Goal: Find specific page/section: Find specific page/section

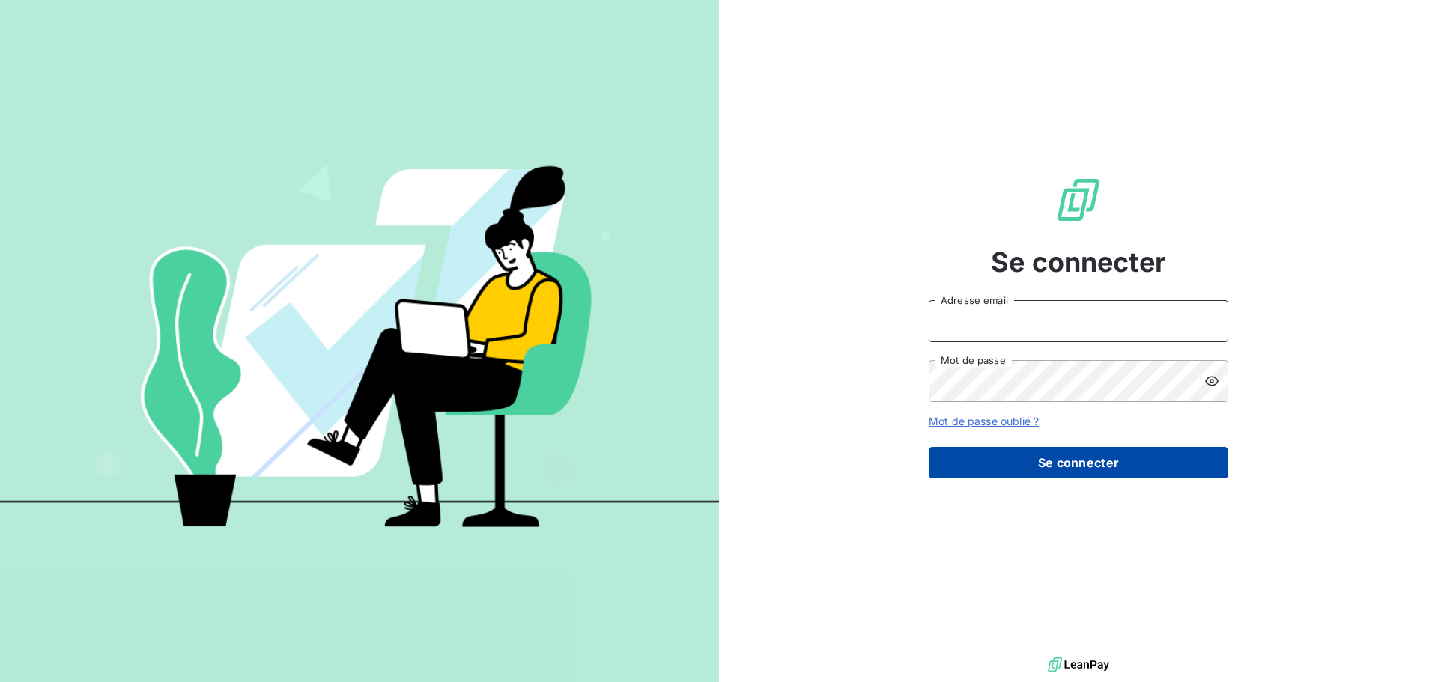
type input "[EMAIL_ADDRESS][DOMAIN_NAME]"
click at [1025, 464] on button "Se connecter" at bounding box center [1079, 462] width 300 height 31
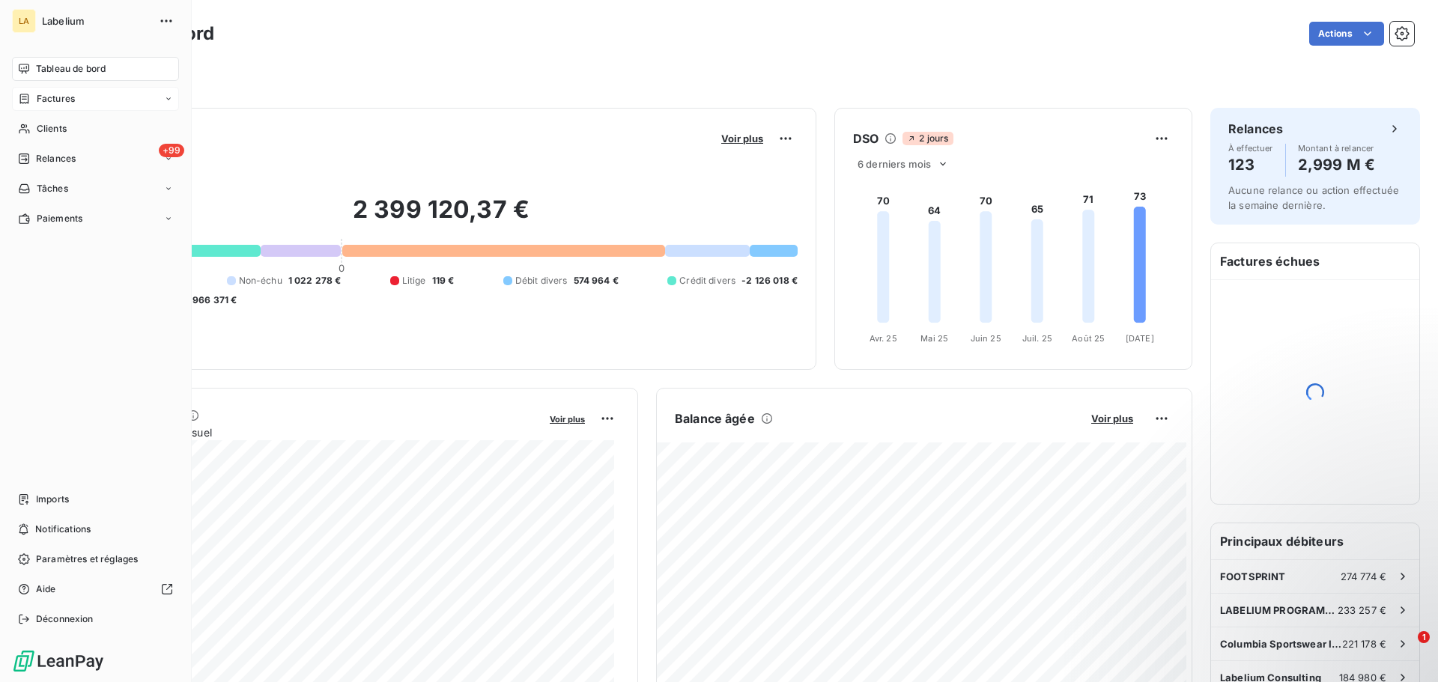
click at [28, 99] on icon at bounding box center [24, 99] width 9 height 10
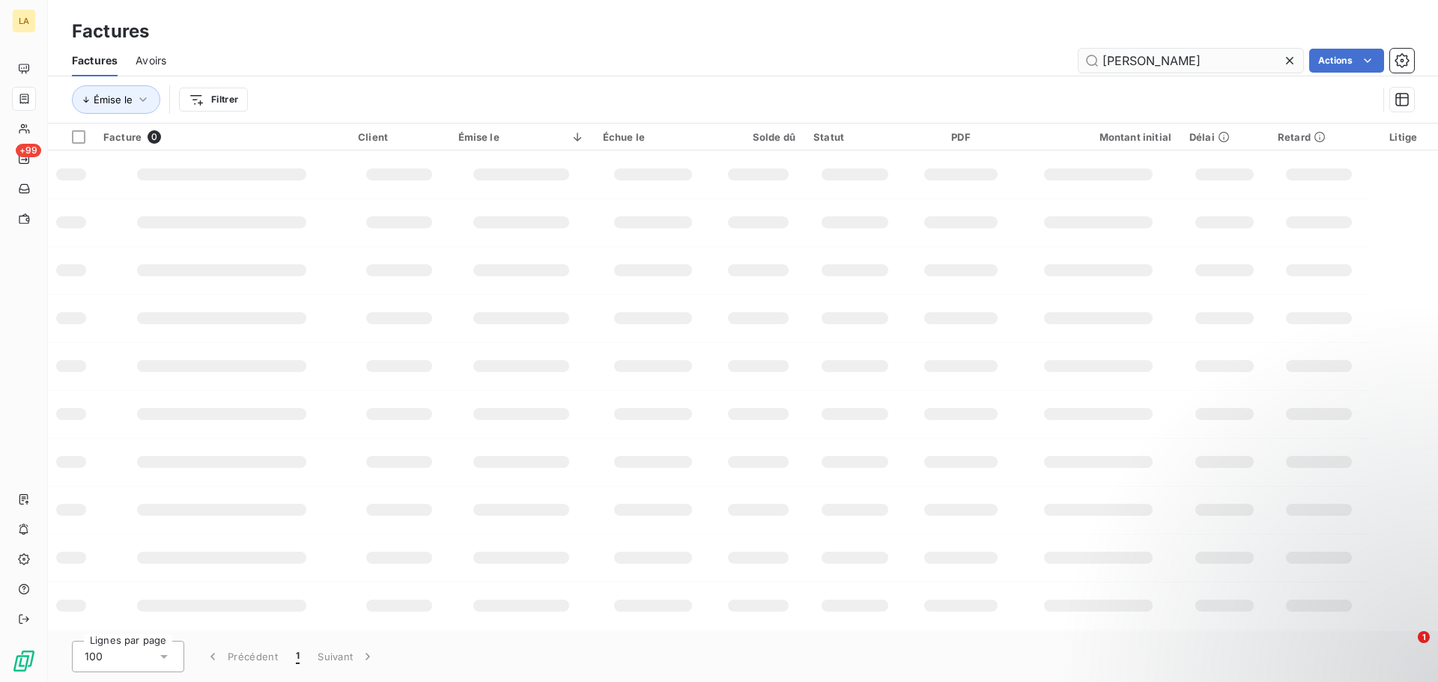
click at [1120, 59] on input "[PERSON_NAME]" at bounding box center [1191, 61] width 225 height 24
type input "aime"
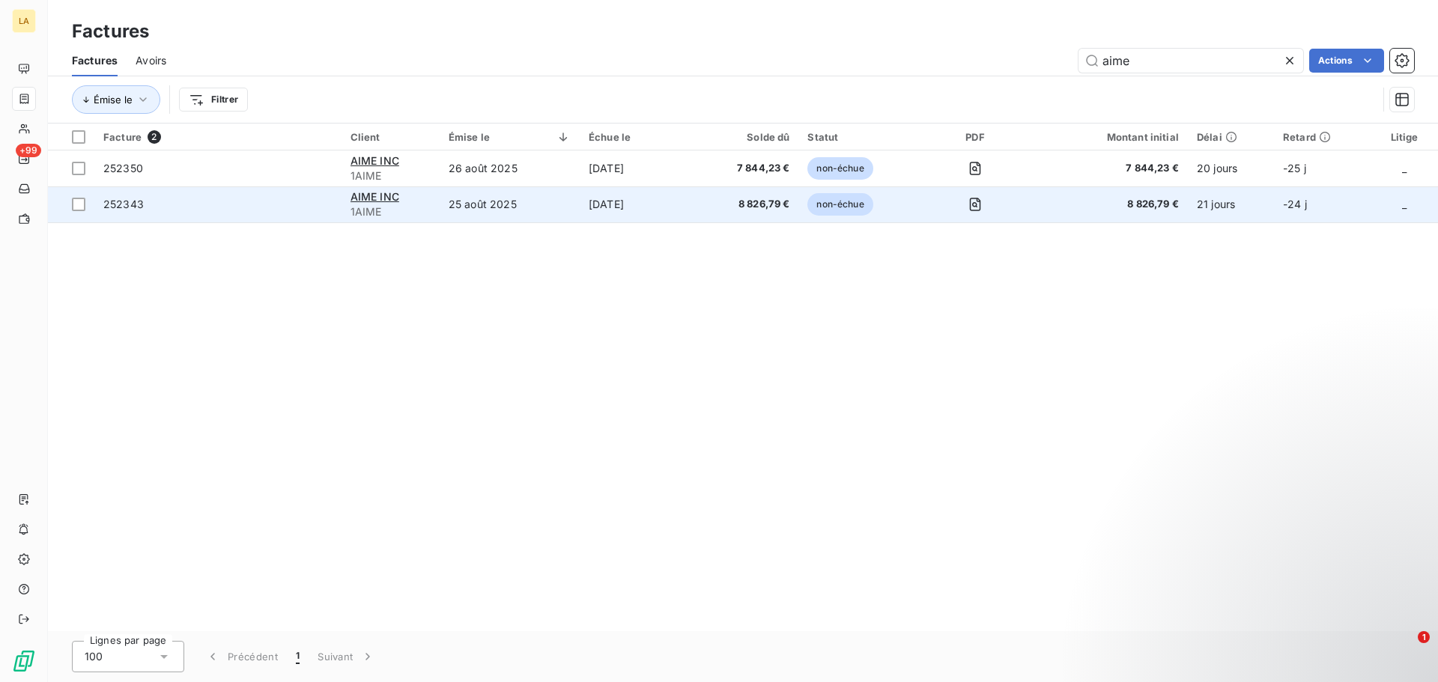
click at [452, 214] on td "25 août 2025" at bounding box center [510, 204] width 140 height 36
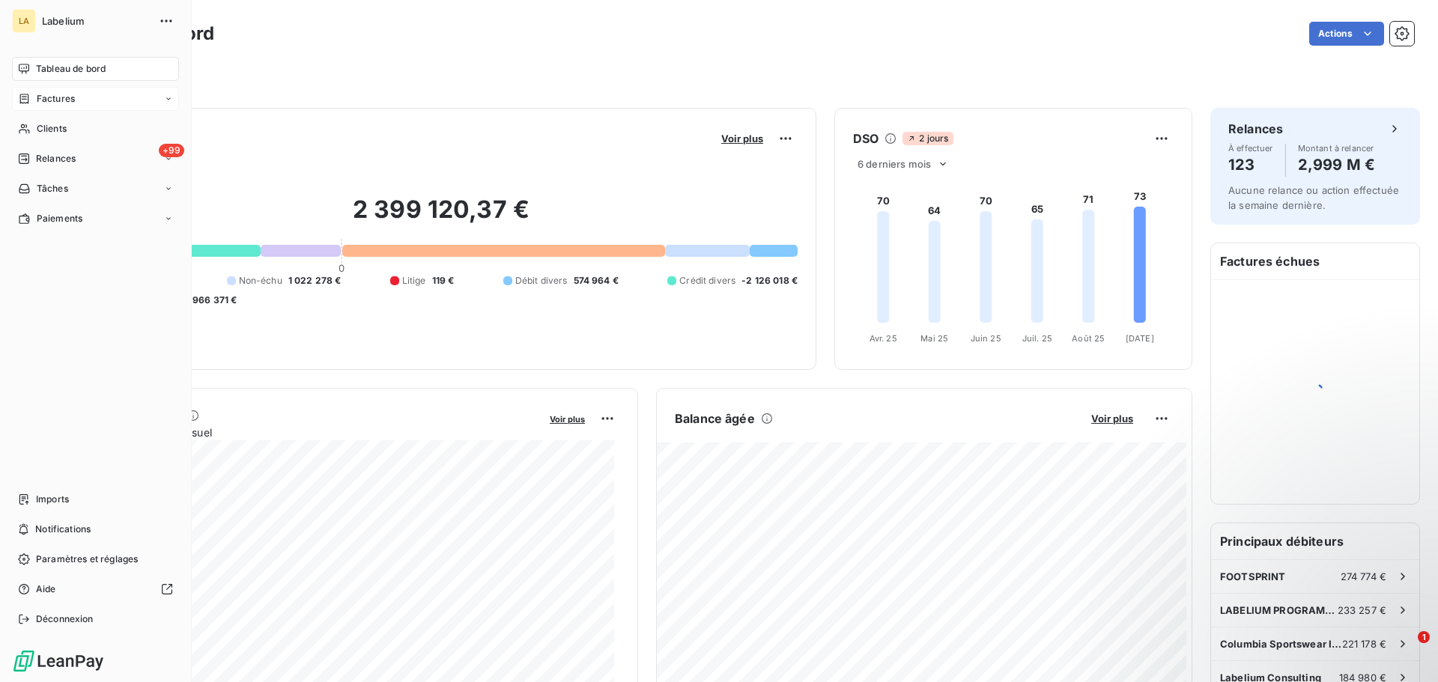
click at [25, 101] on icon at bounding box center [24, 99] width 13 height 12
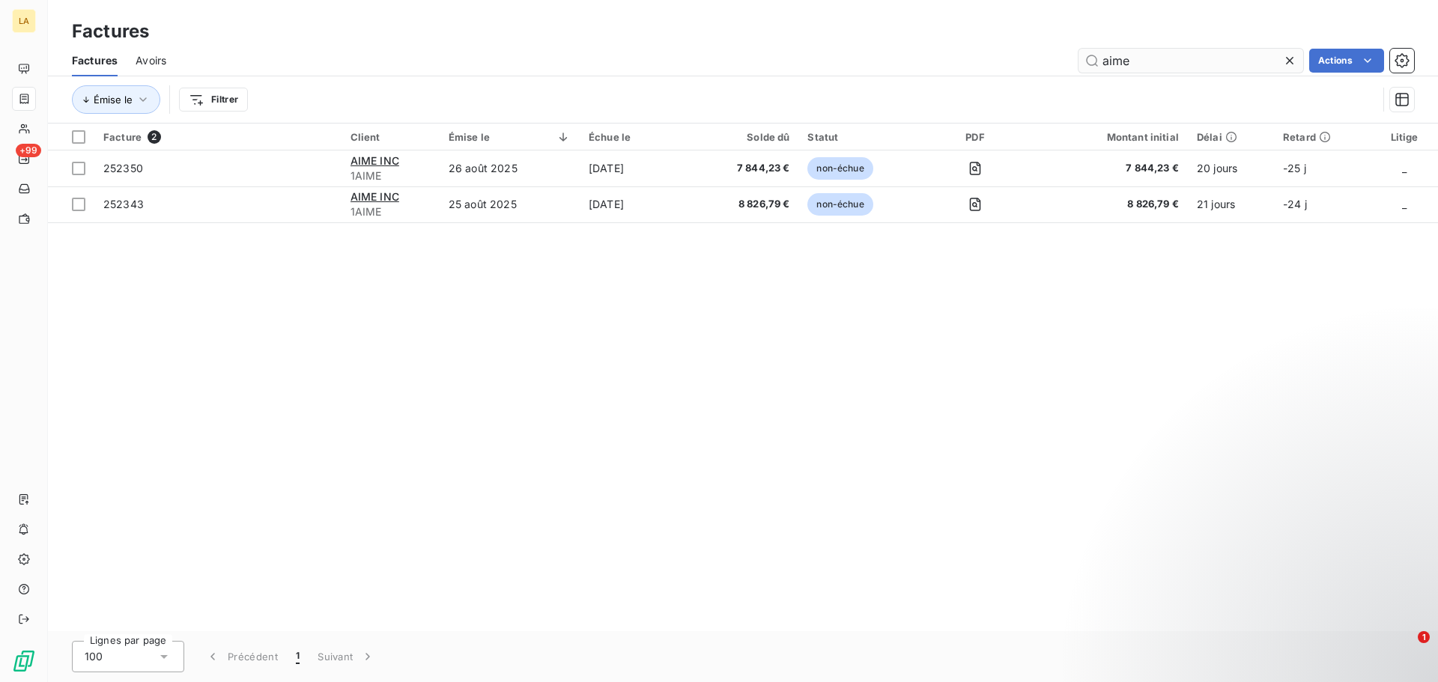
click at [1114, 61] on input "aime" at bounding box center [1191, 61] width 225 height 24
click at [1126, 70] on input "aime" at bounding box center [1191, 61] width 225 height 24
click at [1116, 63] on input "aime" at bounding box center [1191, 61] width 225 height 24
drag, startPoint x: 1114, startPoint y: 63, endPoint x: 1156, endPoint y: 61, distance: 42.8
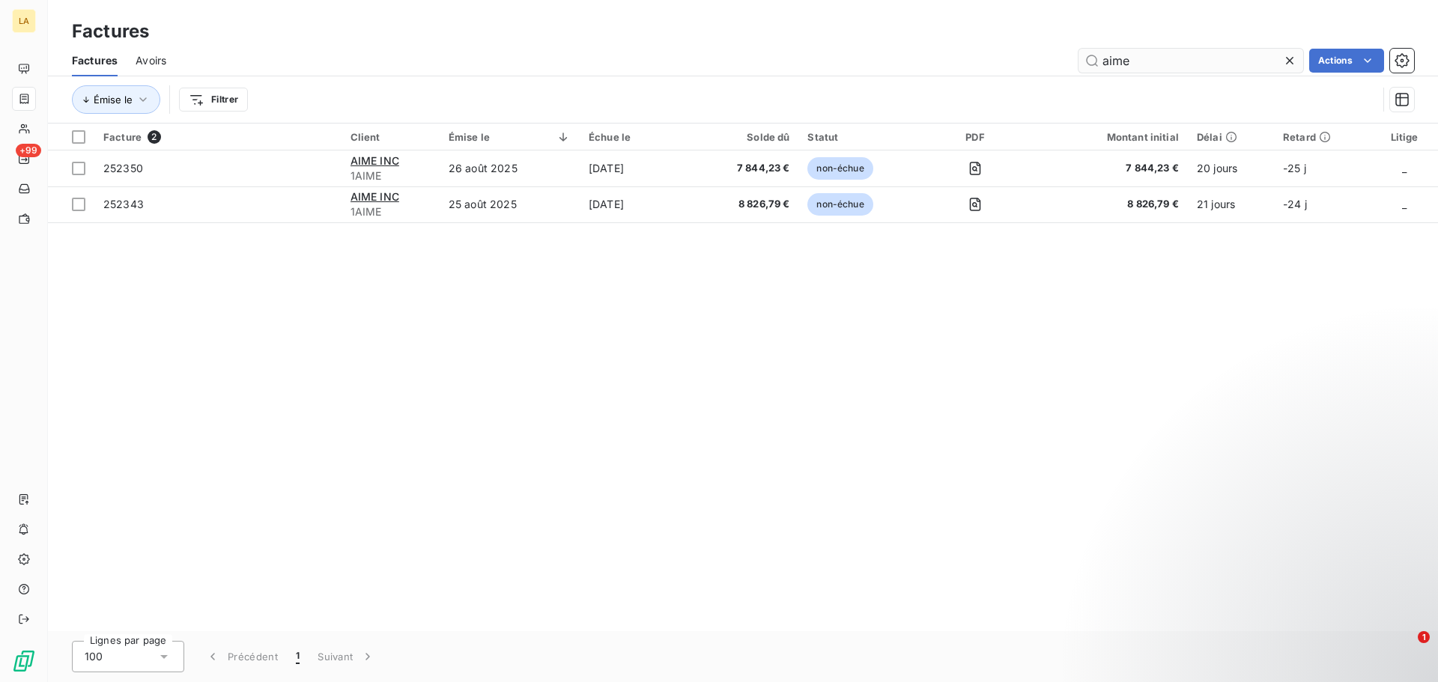
click at [1156, 61] on input "aime" at bounding box center [1191, 61] width 225 height 24
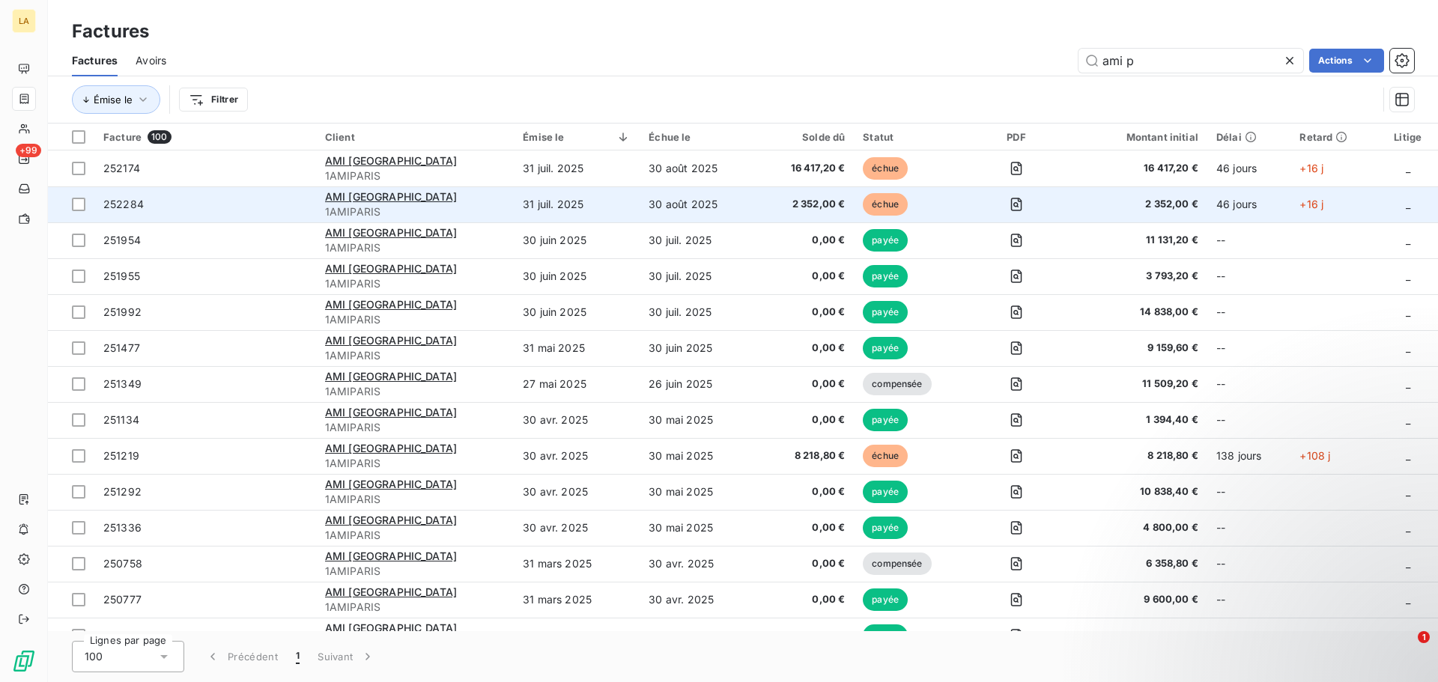
type input "ami p"
drag, startPoint x: 240, startPoint y: 215, endPoint x: 216, endPoint y: 199, distance: 28.7
click at [216, 199] on span "252284" at bounding box center [205, 204] width 204 height 15
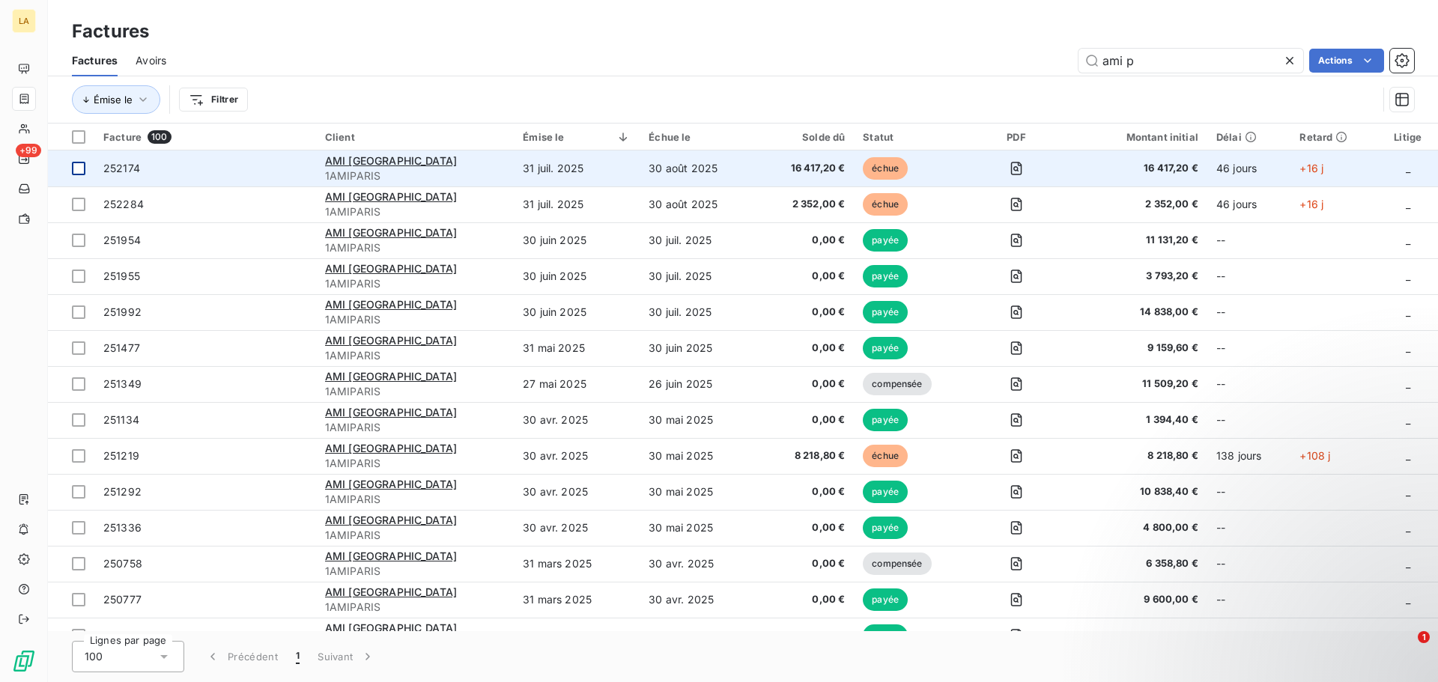
click at [84, 166] on div at bounding box center [78, 168] width 13 height 13
drag, startPoint x: 120, startPoint y: 166, endPoint x: 434, endPoint y: 176, distance: 314.0
click at [434, 176] on td "AMI PARIS 1AMIPARIS" at bounding box center [415, 169] width 198 height 36
drag, startPoint x: 702, startPoint y: 161, endPoint x: 151, endPoint y: 168, distance: 551.3
click at [151, 168] on span "252174" at bounding box center [205, 168] width 204 height 15
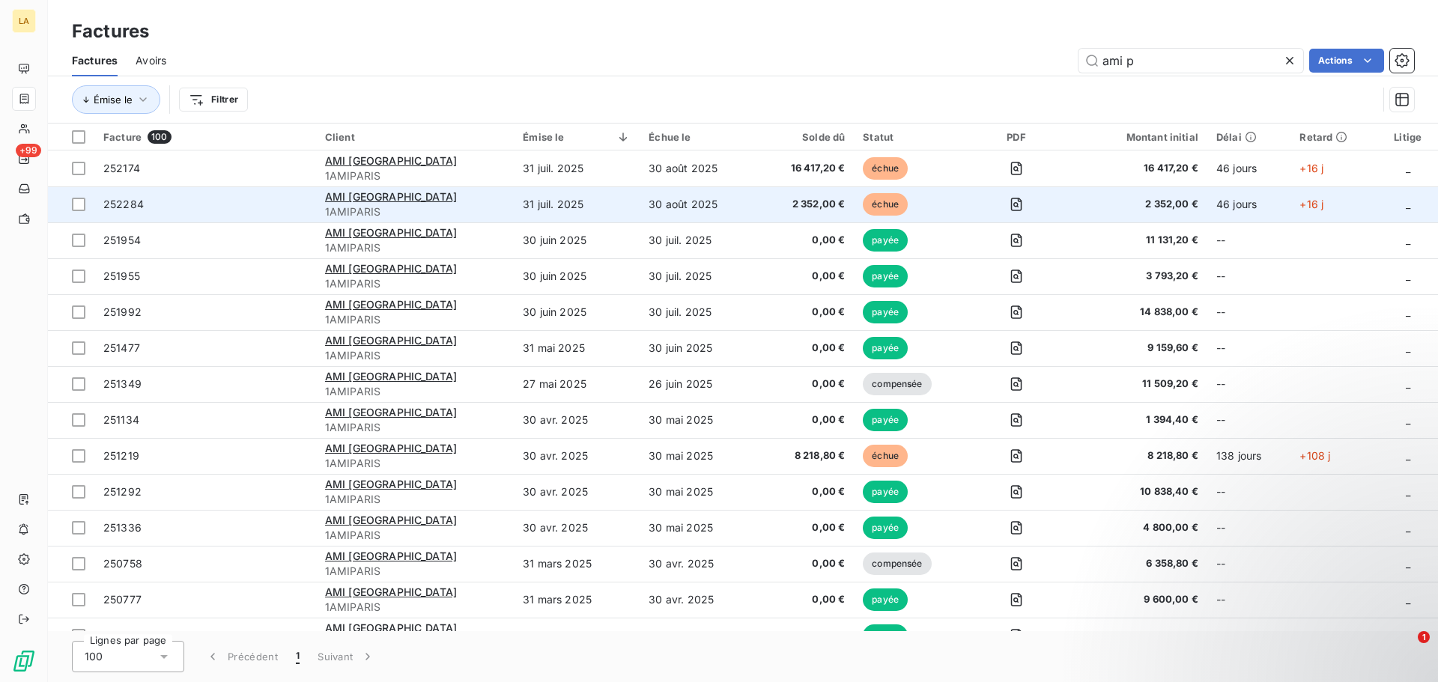
click at [179, 198] on span "252284" at bounding box center [205, 204] width 204 height 15
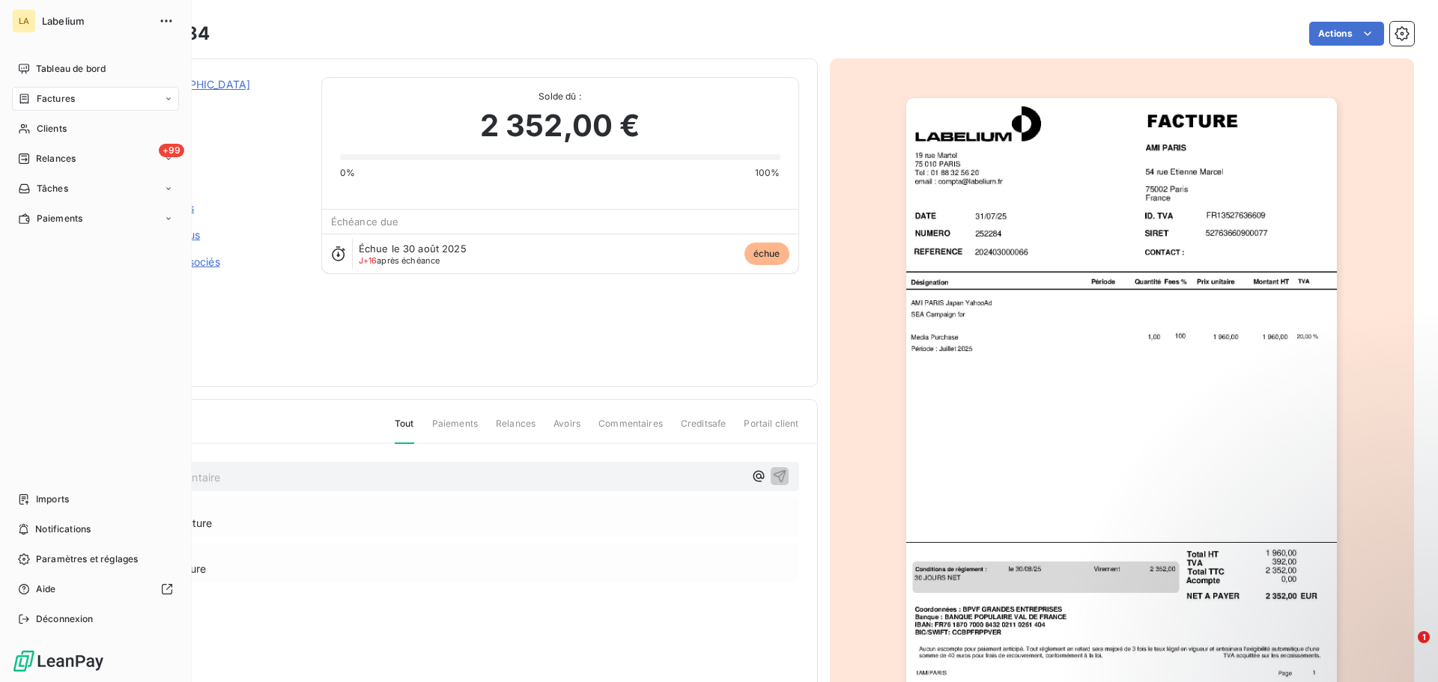
click at [17, 102] on div "Factures" at bounding box center [95, 99] width 167 height 24
click at [37, 97] on span "Factures" at bounding box center [56, 98] width 38 height 13
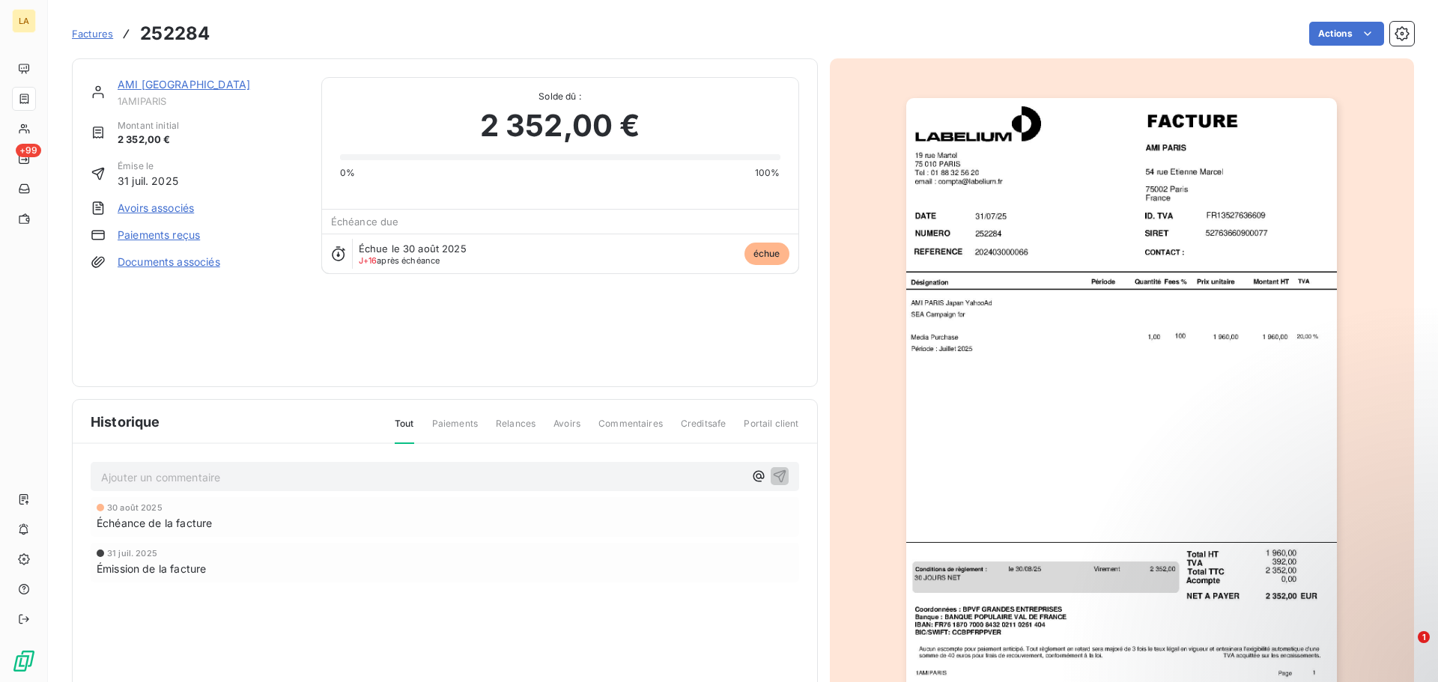
click at [97, 34] on span "Factures" at bounding box center [92, 34] width 41 height 12
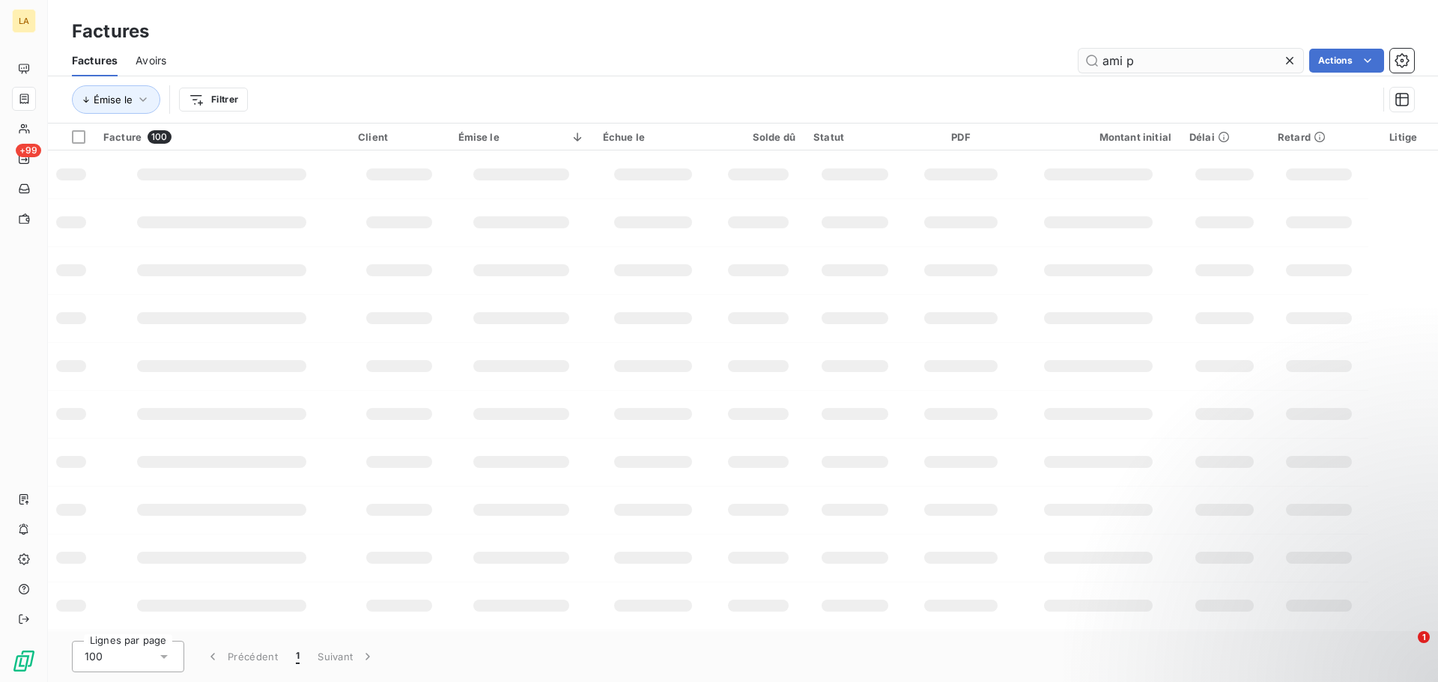
click at [1117, 64] on input "ami p" at bounding box center [1191, 61] width 225 height 24
type input "bang"
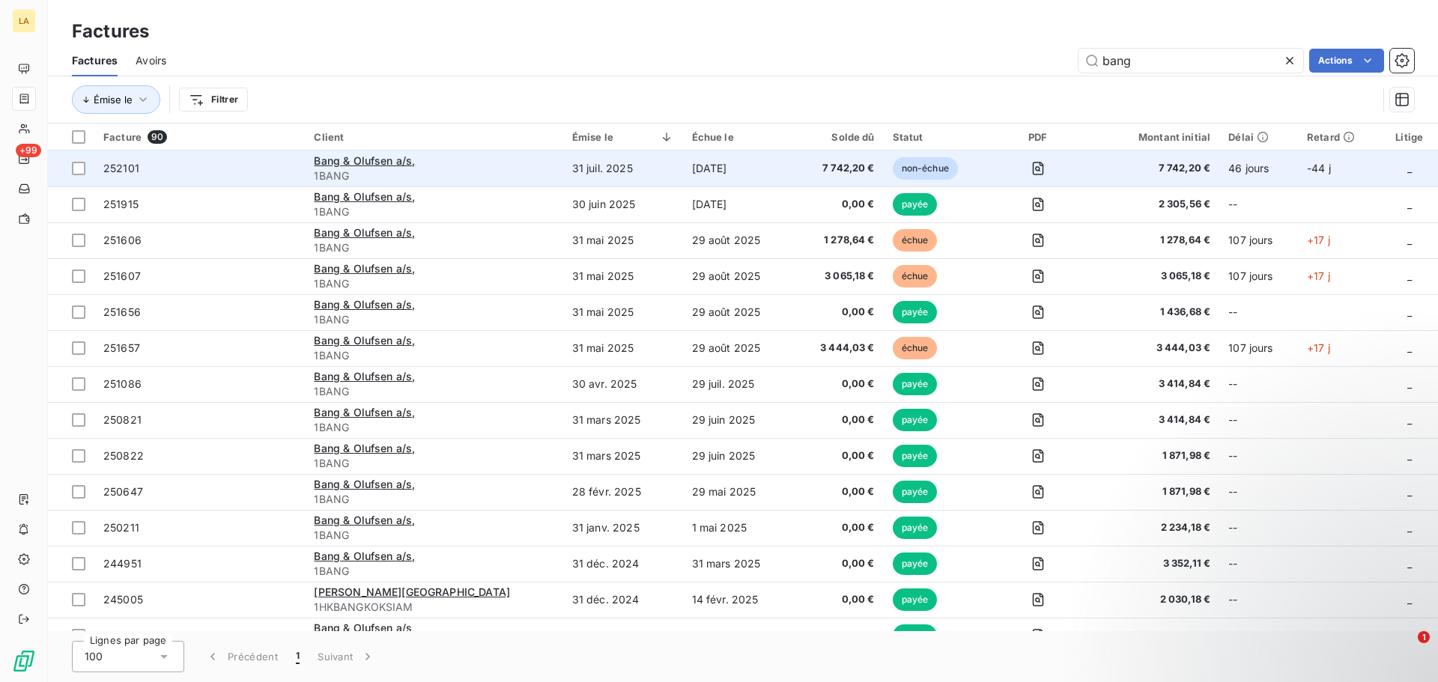
click at [249, 173] on span "252101" at bounding box center [199, 168] width 192 height 15
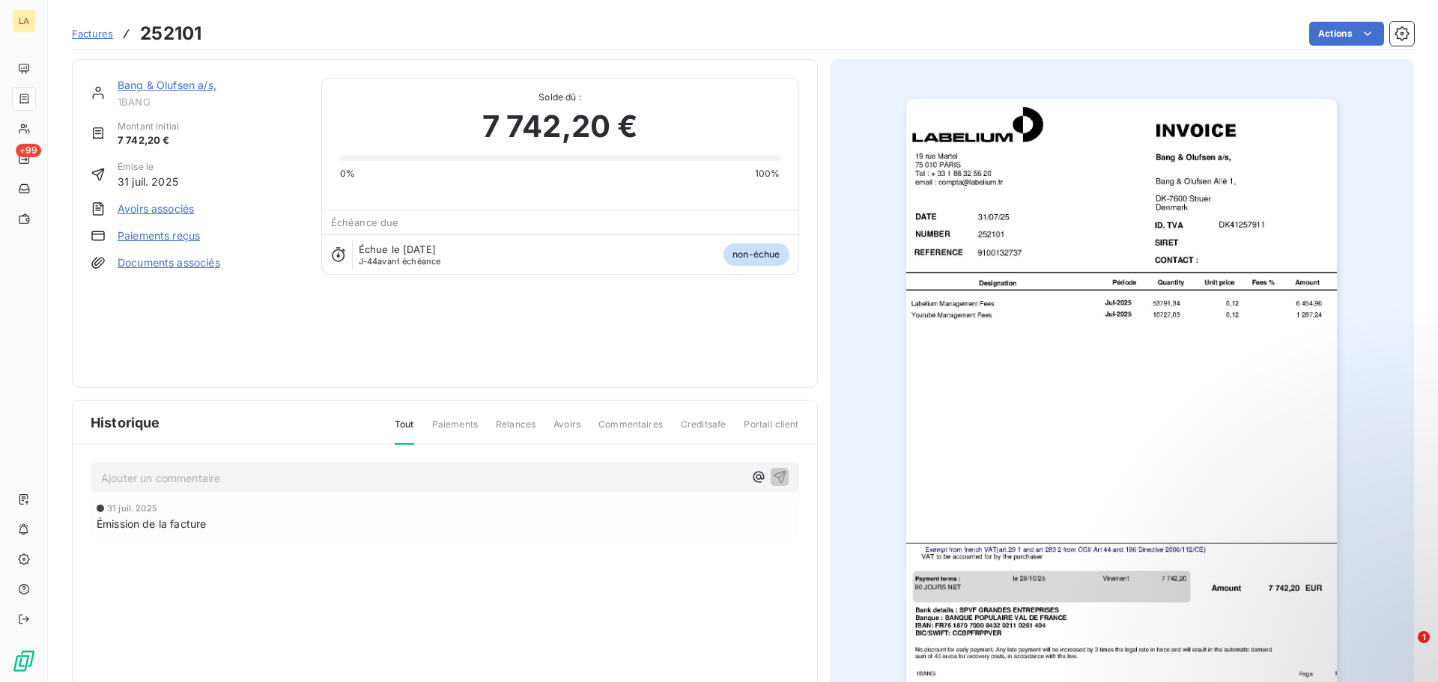
scroll to position [90, 0]
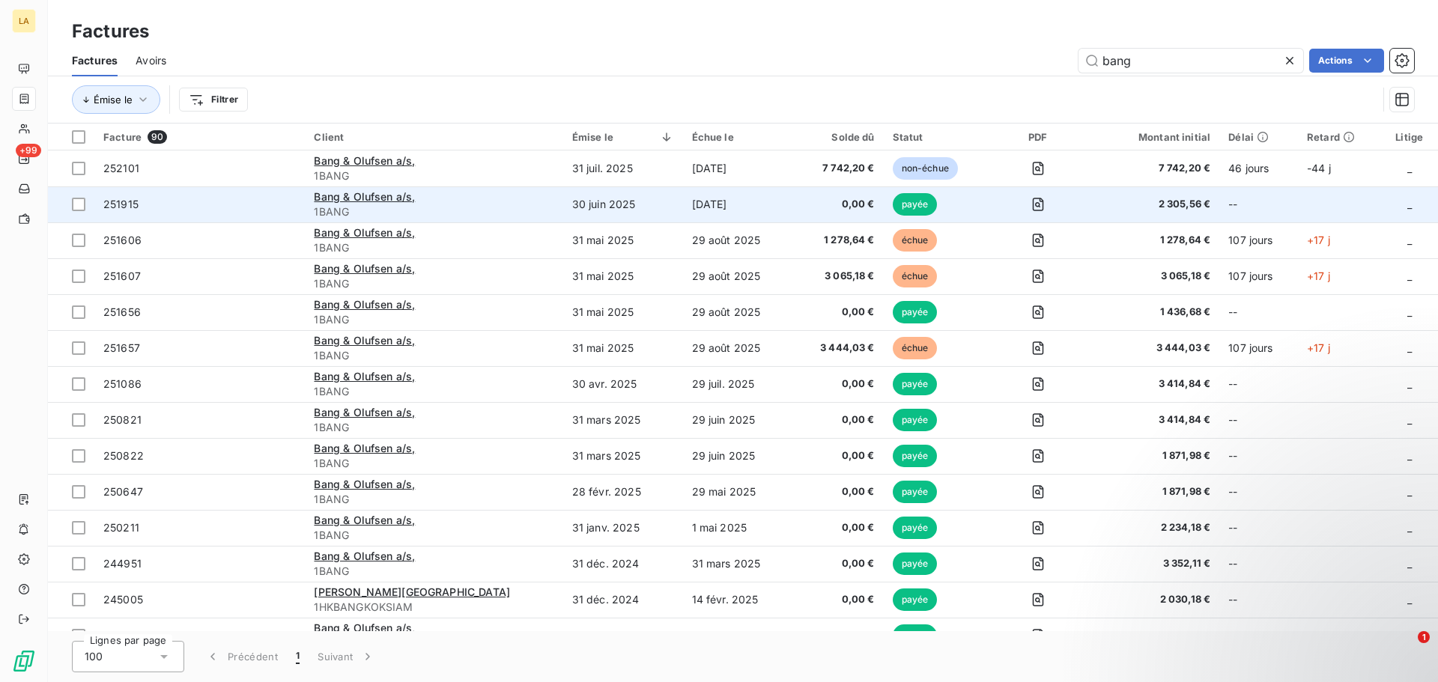
click at [225, 215] on td "251915" at bounding box center [199, 204] width 210 height 36
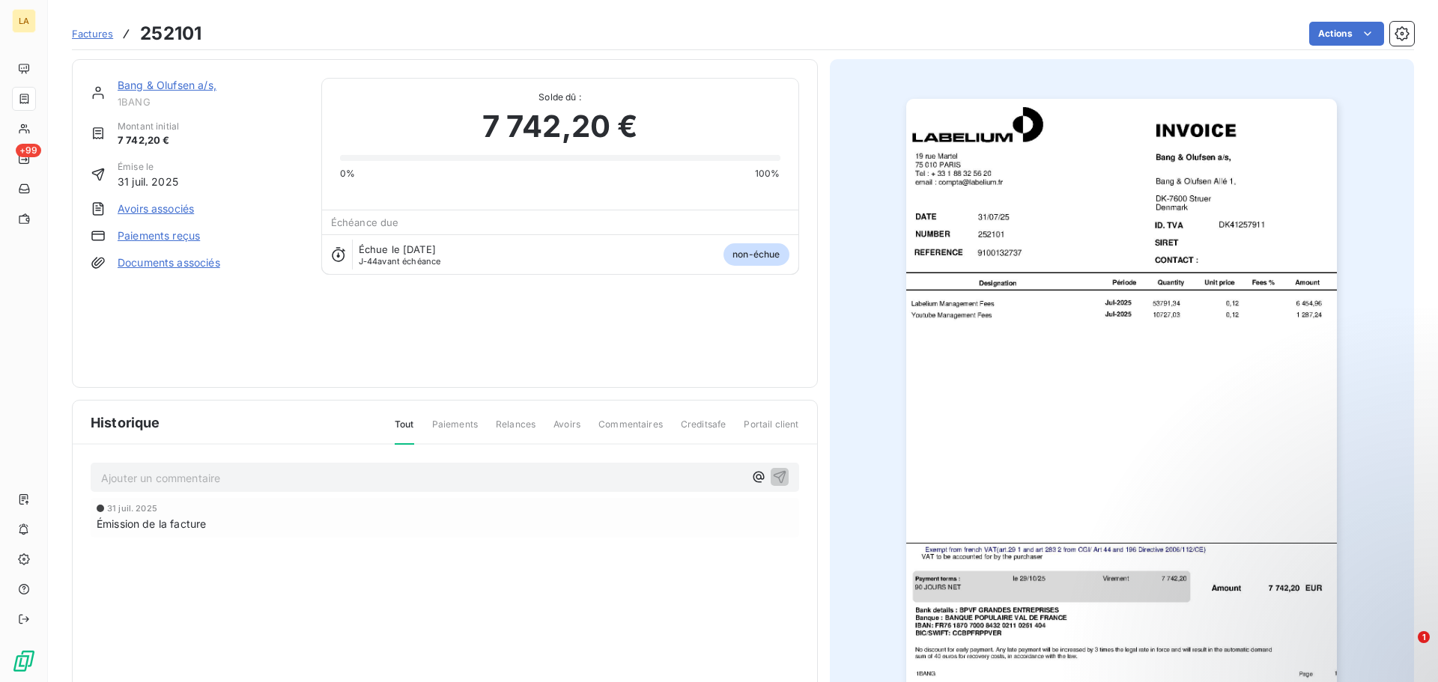
scroll to position [90, 0]
